Goal: Task Accomplishment & Management: Use online tool/utility

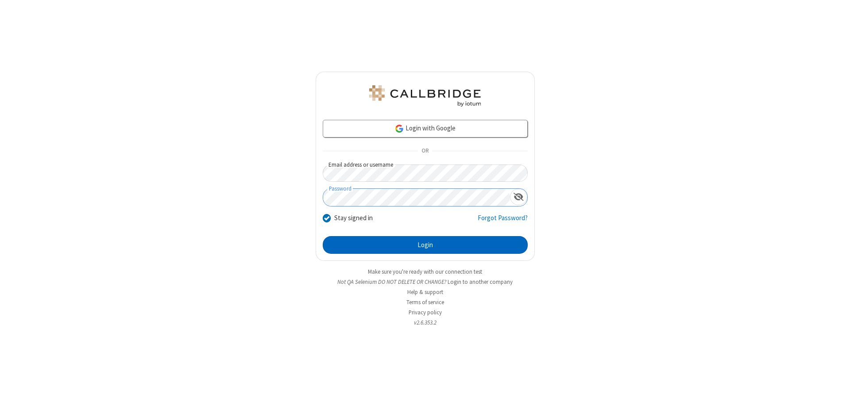
click at [425, 245] on button "Login" at bounding box center [425, 245] width 205 height 18
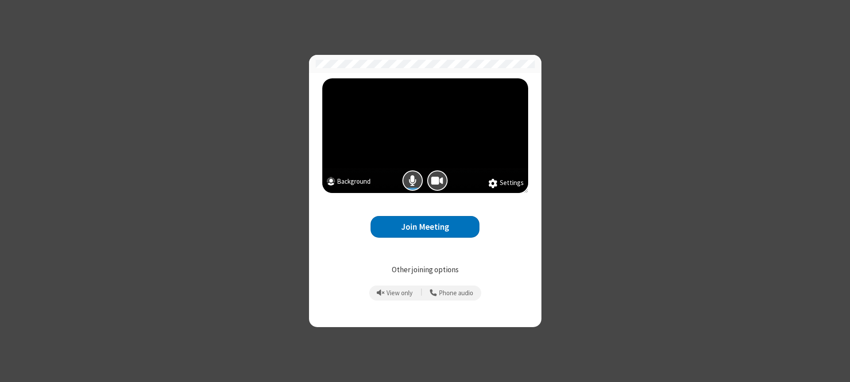
click at [425, 227] on button "Join Meeting" at bounding box center [424, 227] width 109 height 22
